Goal: Task Accomplishment & Management: Use online tool/utility

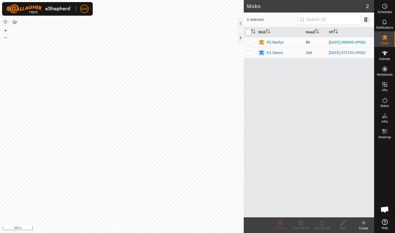
click at [209, 44] on p-checkbox at bounding box center [248, 42] width 5 height 4
checkbox input "true"
click at [209, 143] on icon at bounding box center [322, 223] width 7 height 6
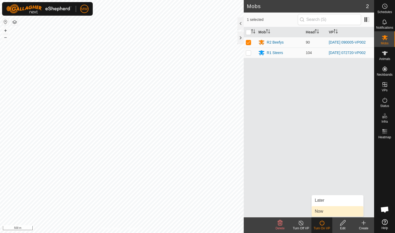
click at [209, 143] on link "Now" at bounding box center [338, 211] width 52 height 10
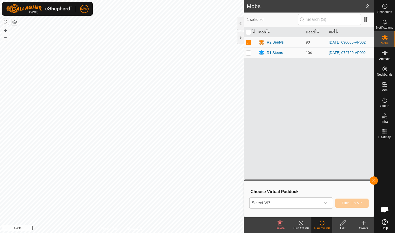
click at [209, 143] on icon "dropdown trigger" at bounding box center [325, 203] width 4 height 4
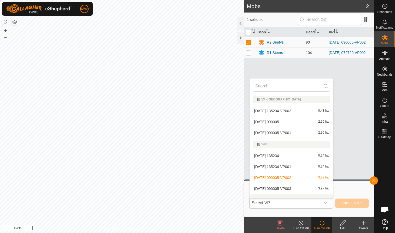
scroll to position [7, 0]
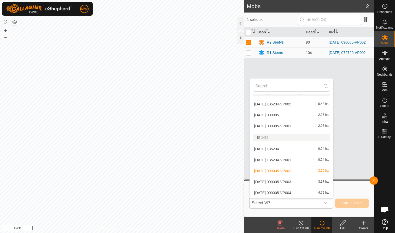
click at [209, 143] on li "2025-09-28 090005-VP003 3.97 ha" at bounding box center [291, 182] width 83 height 10
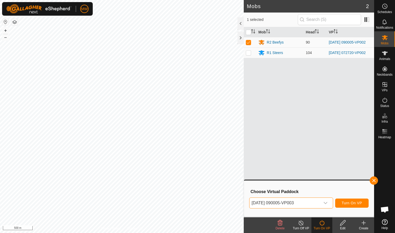
click at [209, 143] on span "Turn On VP" at bounding box center [352, 203] width 20 height 4
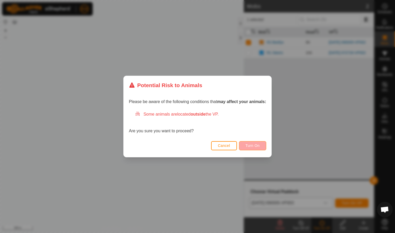
click at [209, 143] on span "Turn On" at bounding box center [252, 146] width 14 height 4
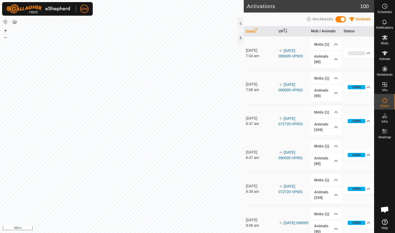
click at [209, 143] on td "30 Sep 2025 8:47 am" at bounding box center [260, 155] width 33 height 34
